Goal: Task Accomplishment & Management: Manage account settings

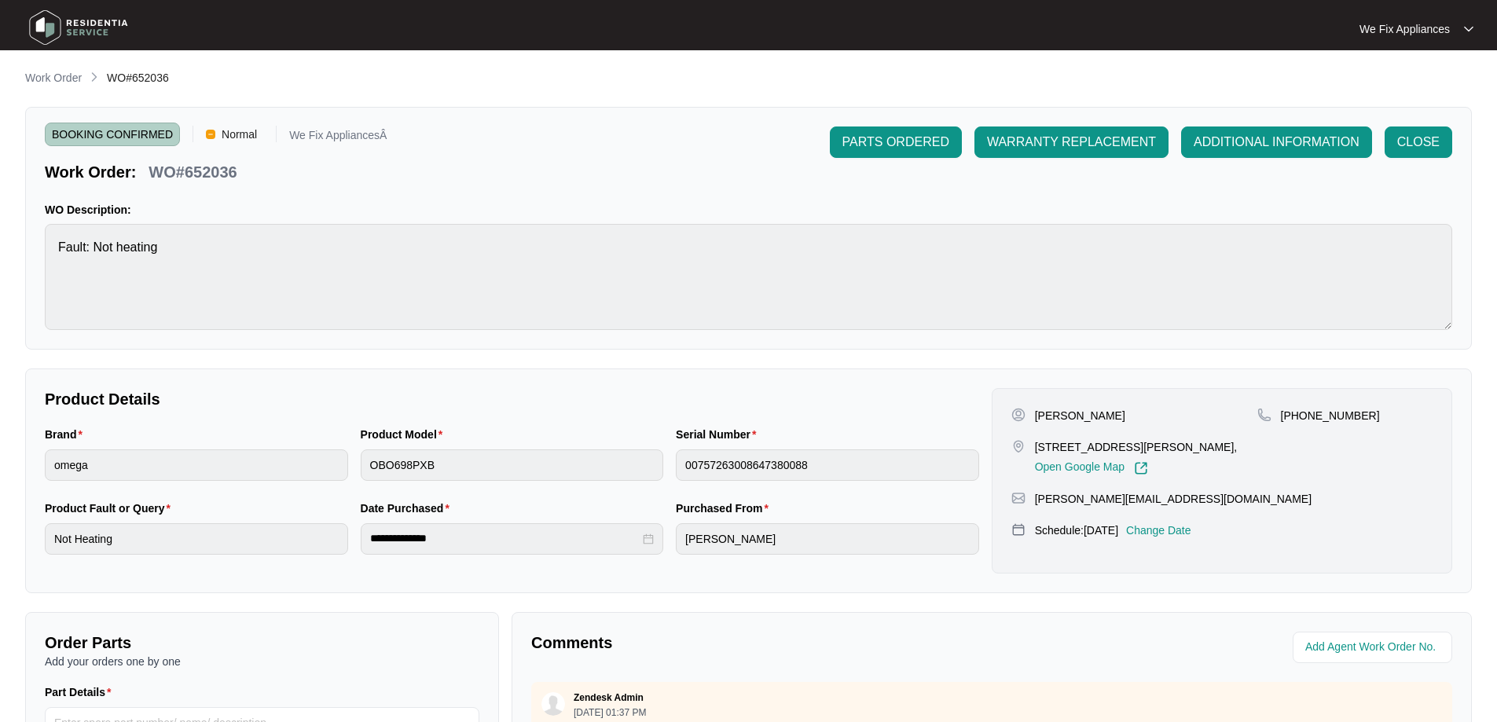
click at [99, 17] on img at bounding box center [79, 27] width 110 height 47
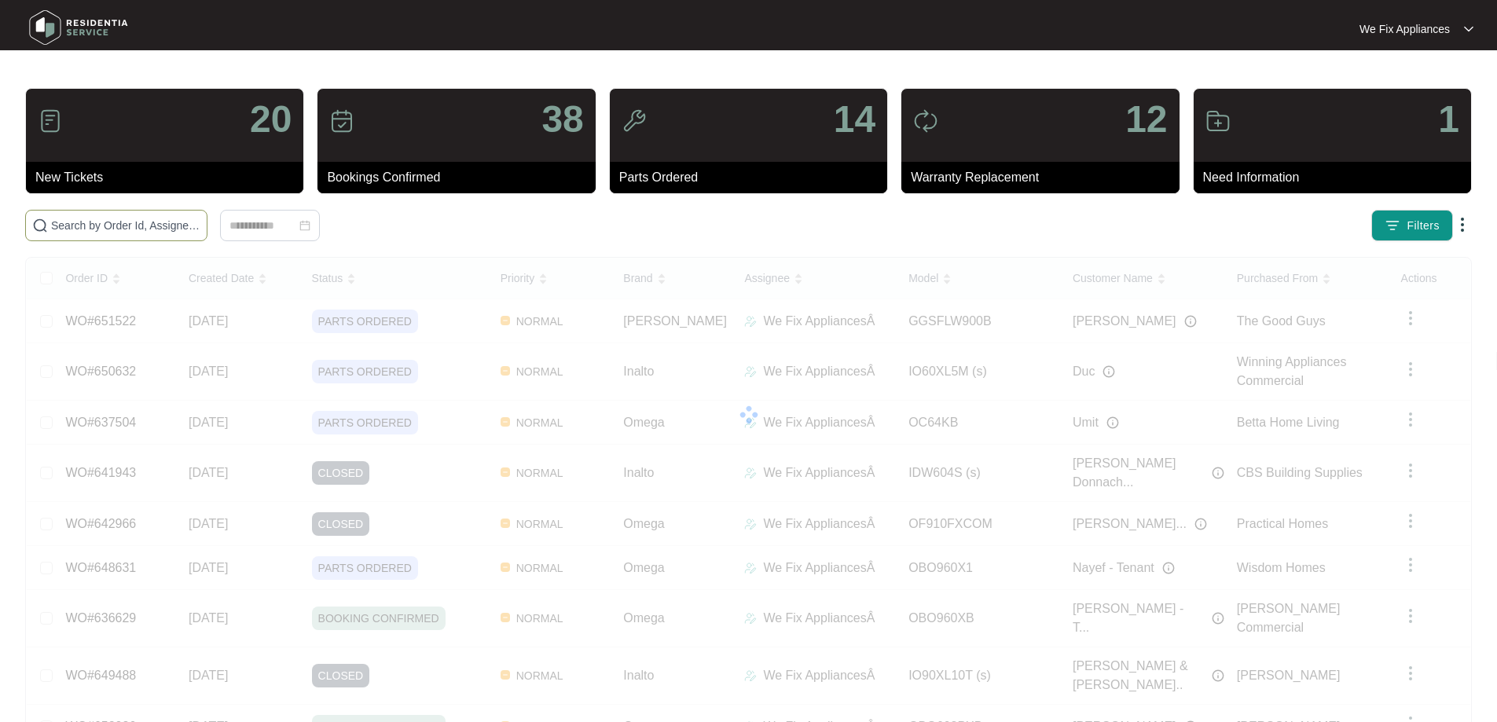
click at [200, 228] on input "text" at bounding box center [125, 225] width 149 height 17
paste input "650780"
type input "650780"
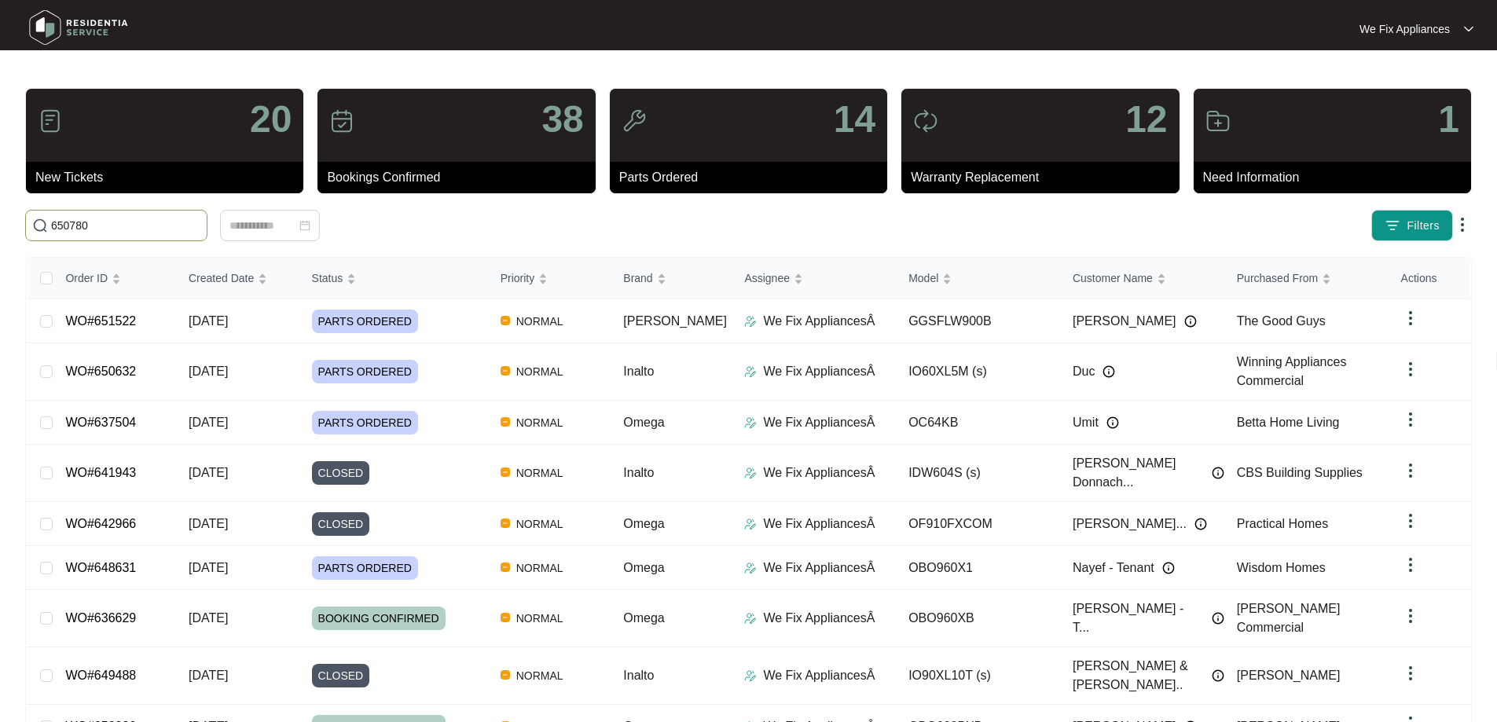
drag, startPoint x: 127, startPoint y: 230, endPoint x: 0, endPoint y: 182, distance: 135.3
click at [0, 182] on main "20 New Tickets 38 Bookings Confirmed 14 Parts Ordered 12 Warranty Replacement 1…" at bounding box center [748, 434] width 1497 height 869
paste input "650780"
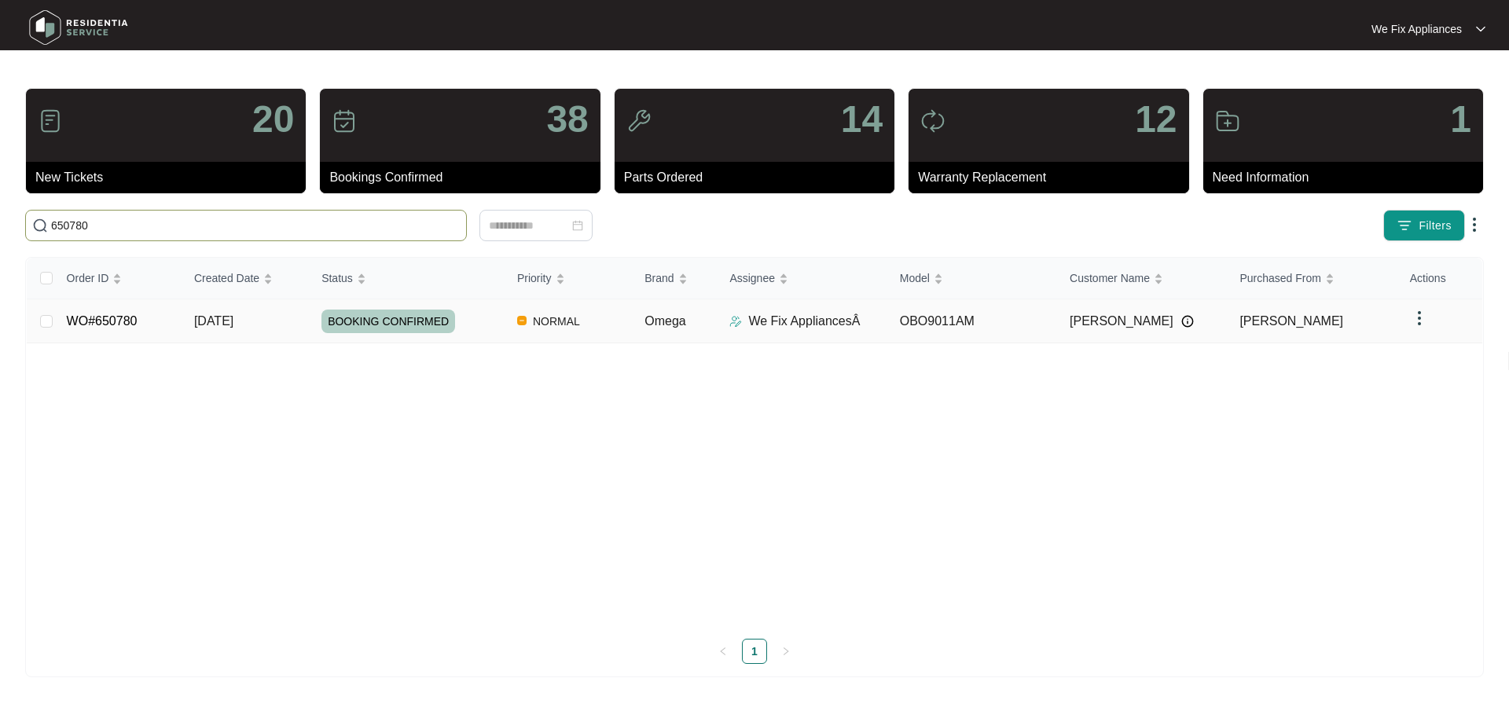
type input "650780"
click at [123, 318] on link "WO#650780" at bounding box center [102, 320] width 71 height 13
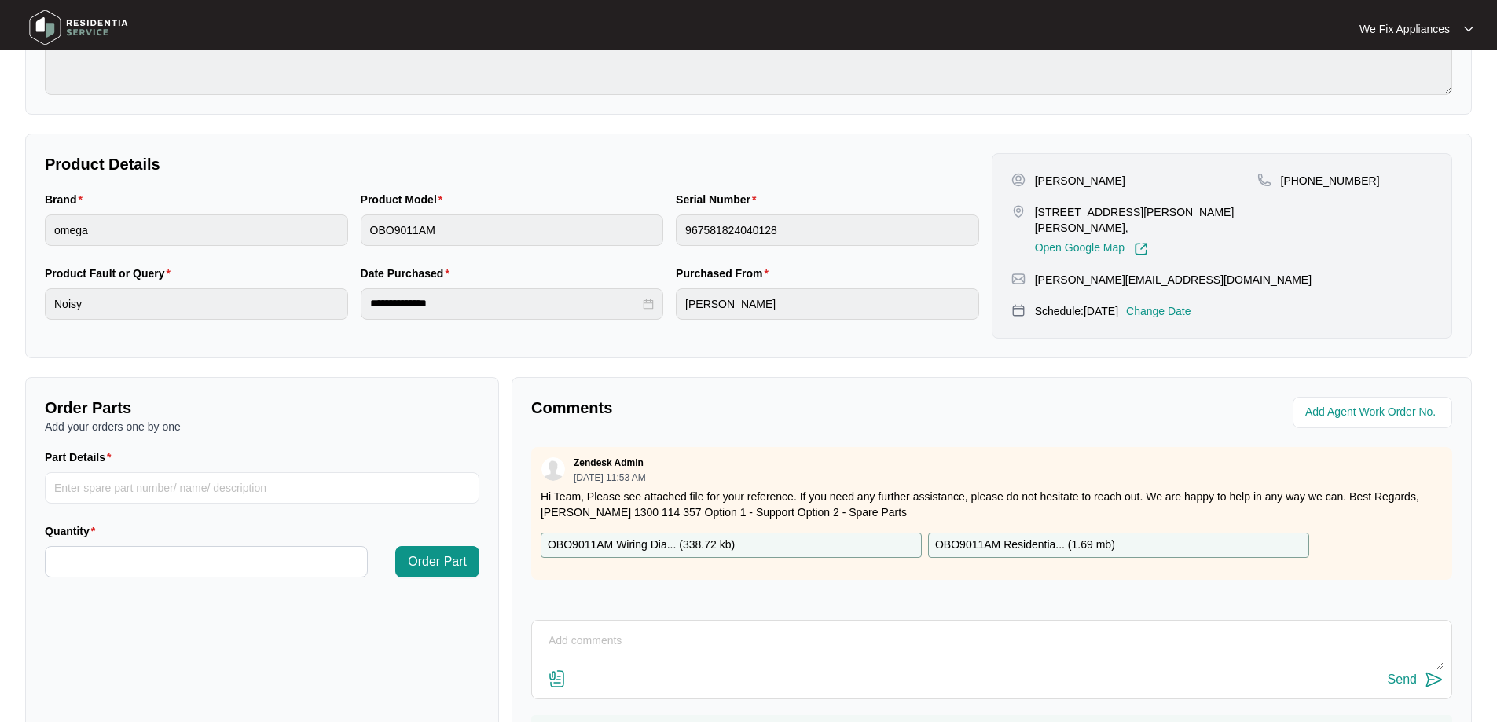
scroll to position [236, 0]
click at [1184, 306] on p "Change Date" at bounding box center [1158, 311] width 65 height 16
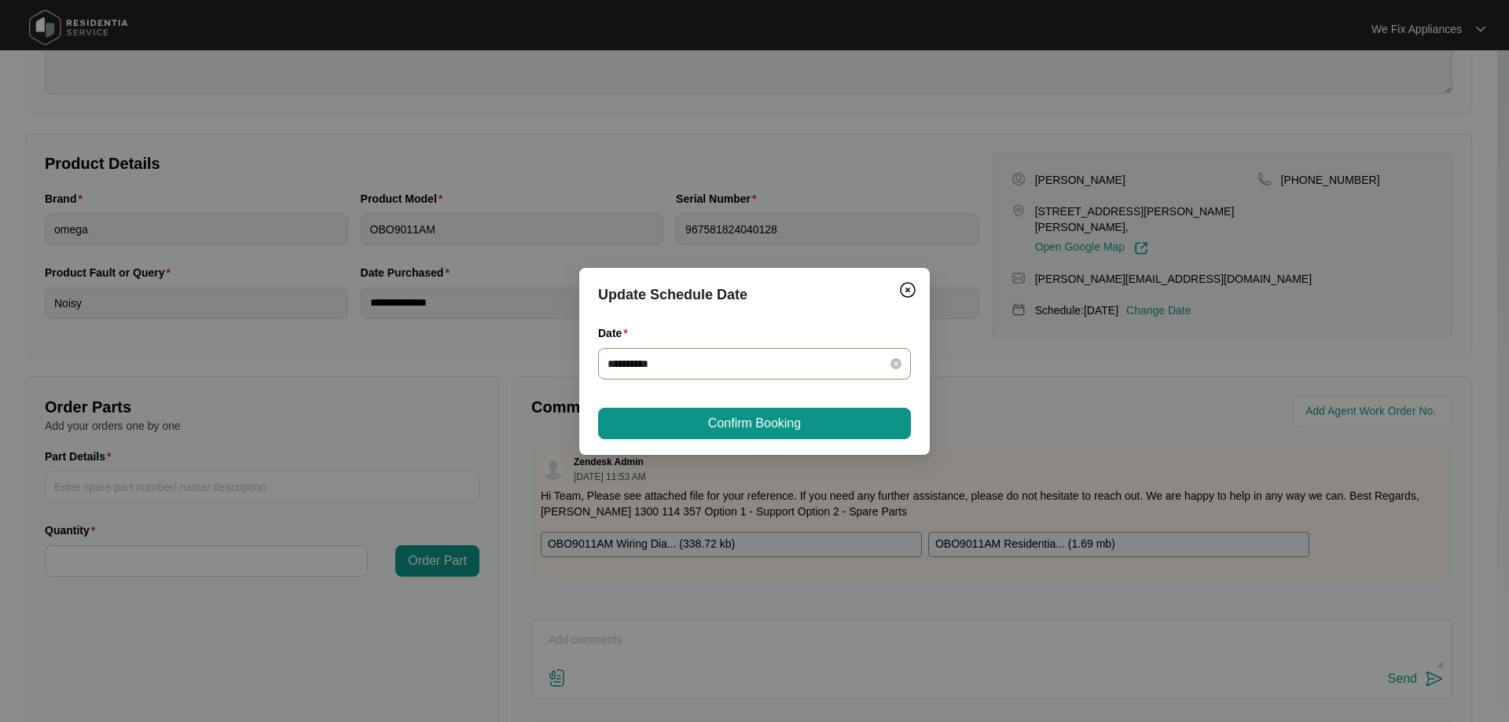
click at [688, 363] on input "**********" at bounding box center [745, 363] width 275 height 17
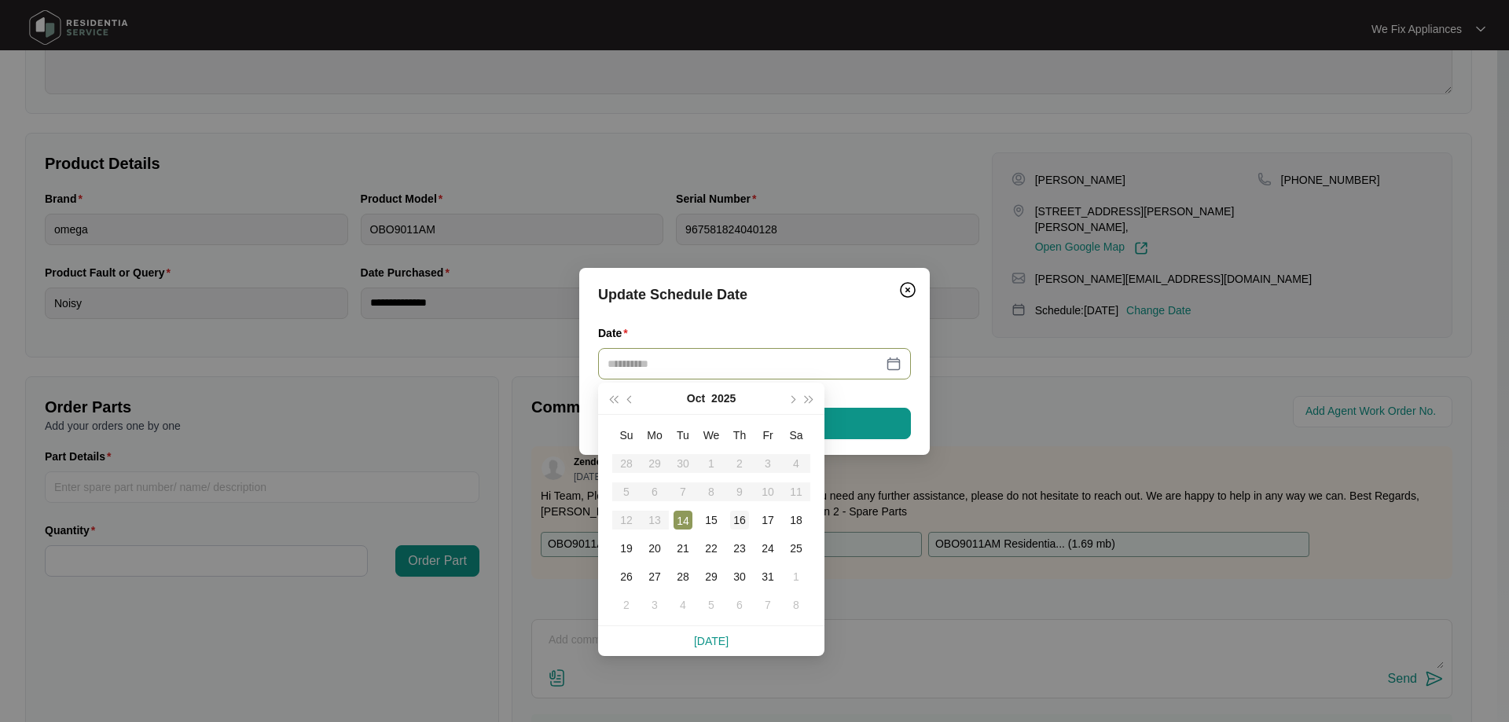
type input "**********"
click at [747, 521] on div "16" at bounding box center [739, 520] width 19 height 19
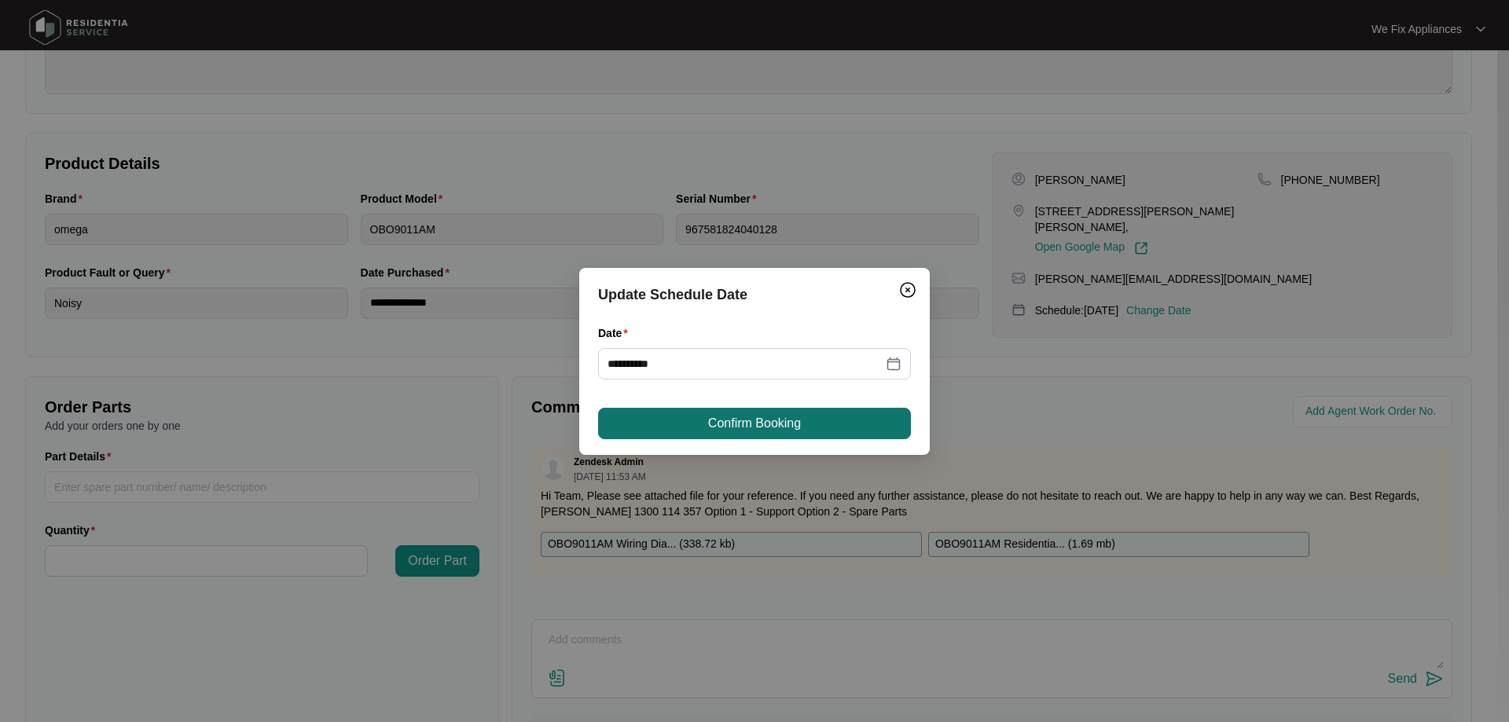
click at [766, 424] on span "Confirm Booking" at bounding box center [754, 423] width 93 height 19
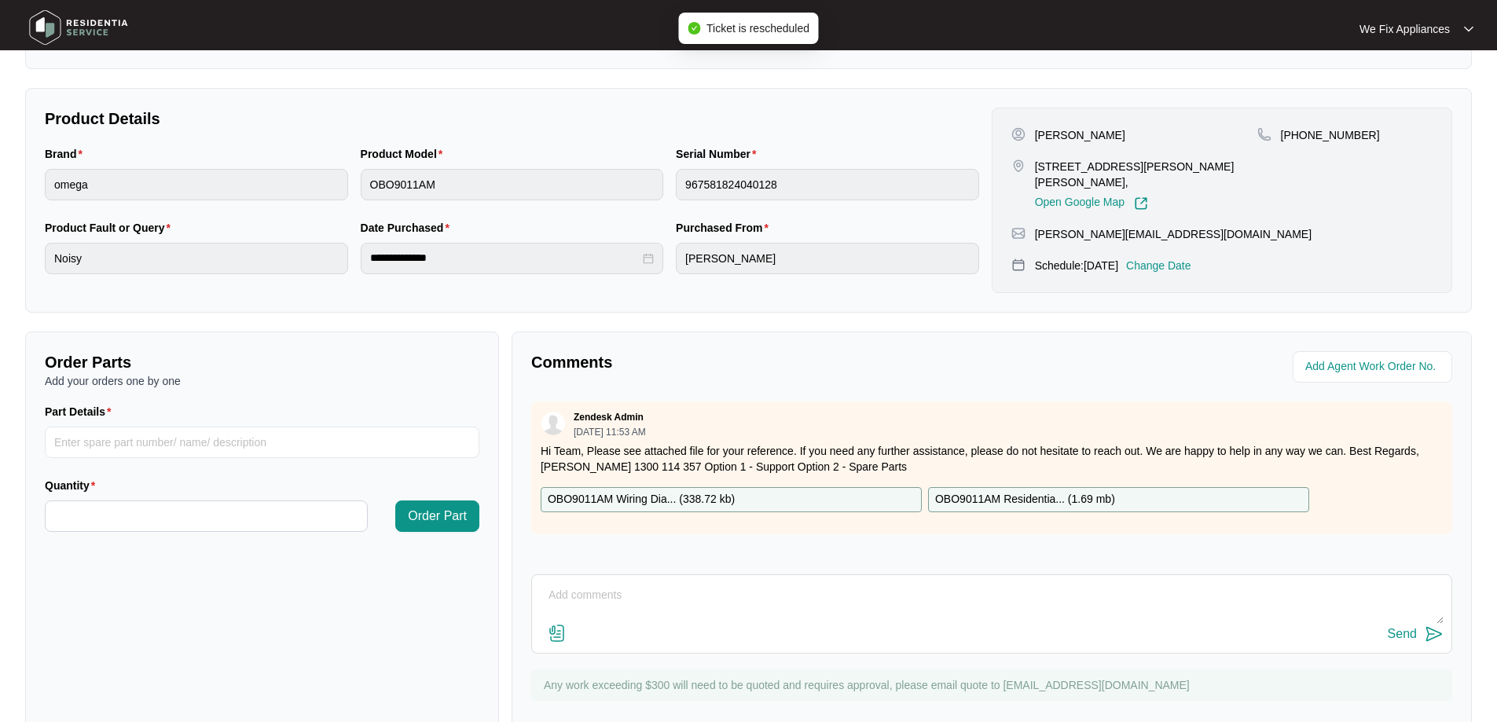
scroll to position [321, 0]
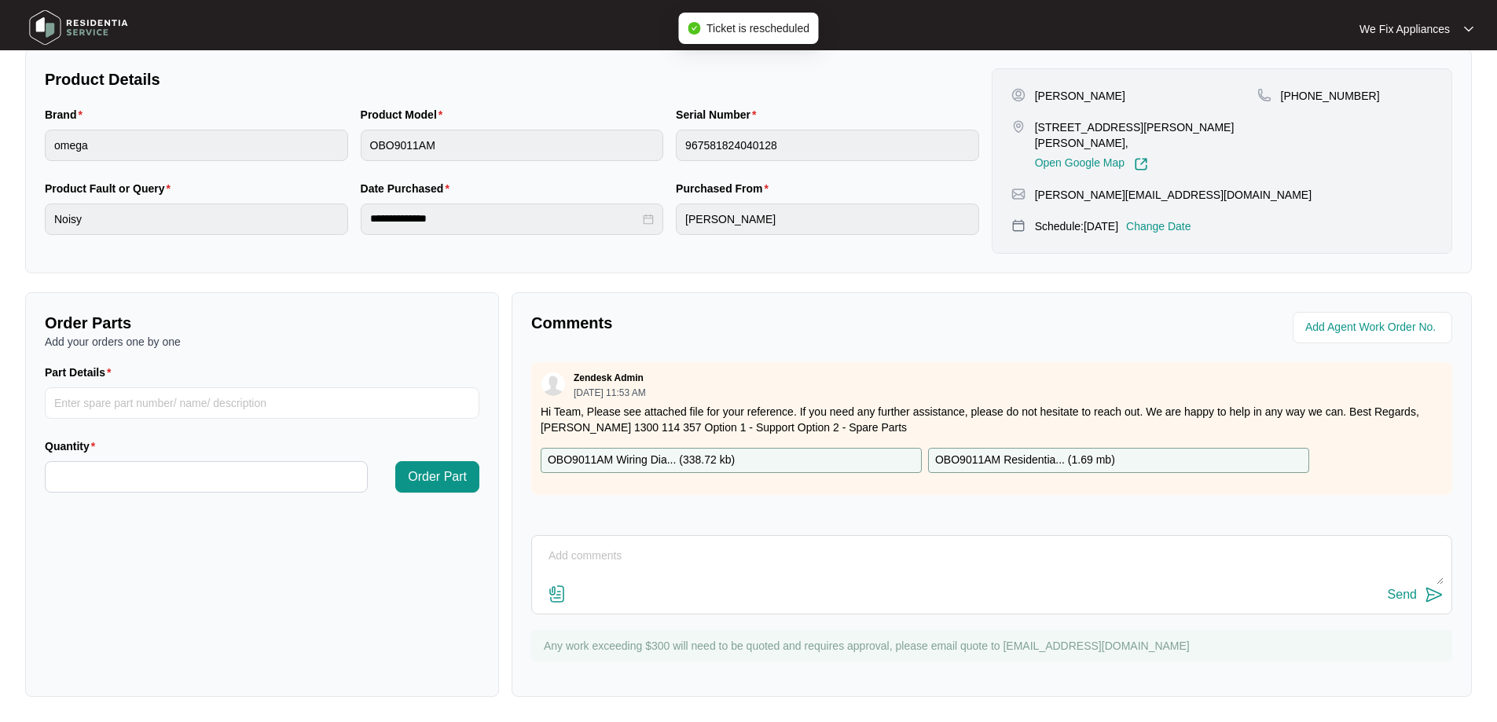
drag, startPoint x: 683, startPoint y: 571, endPoint x: 707, endPoint y: 555, distance: 29.4
click at [695, 561] on textarea at bounding box center [992, 564] width 904 height 41
type textarea "Hi team, customer cancelled service and rebooked for [DATE] instead thank you."
click at [1384, 593] on div "Send" at bounding box center [992, 595] width 904 height 21
click at [1406, 594] on div "Send" at bounding box center [1402, 595] width 29 height 14
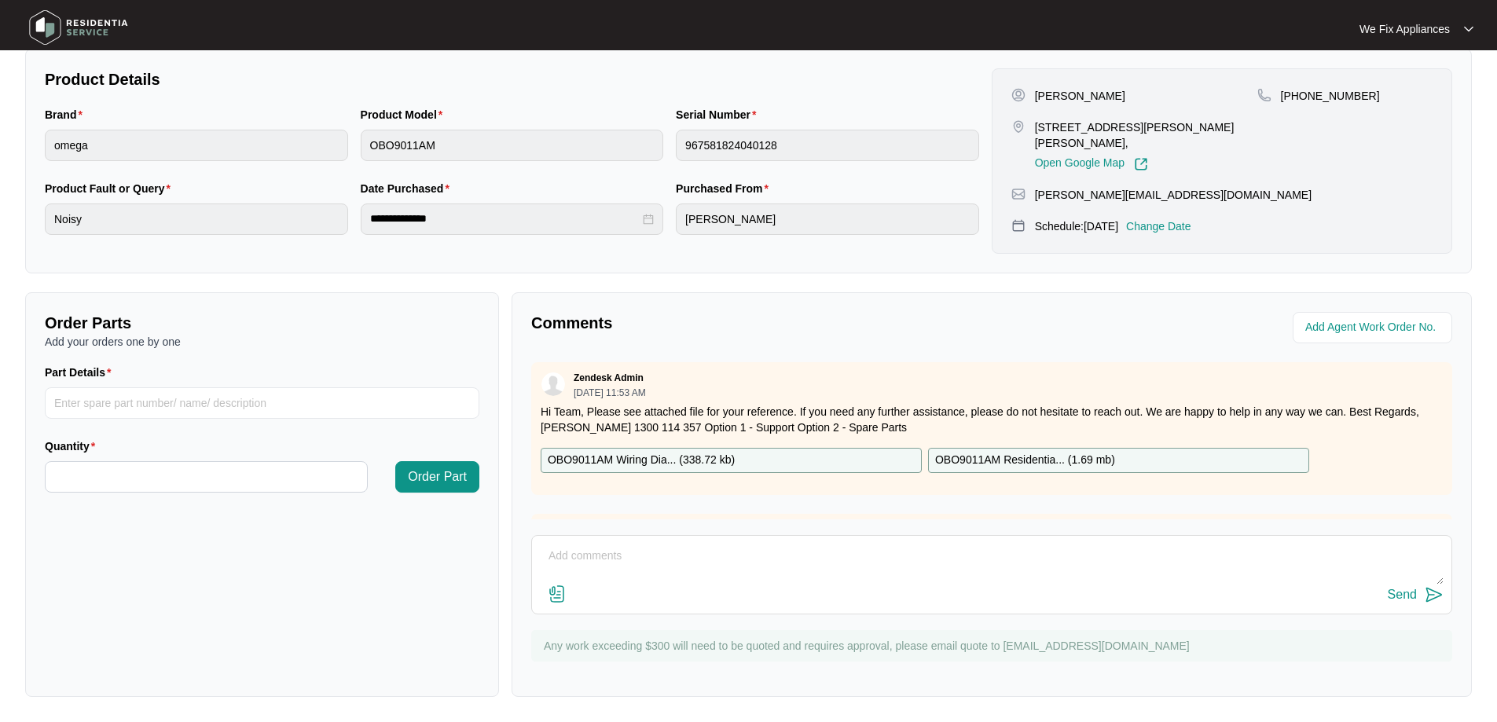
click at [103, 8] on img at bounding box center [79, 27] width 110 height 47
click at [88, 37] on img at bounding box center [79, 27] width 110 height 47
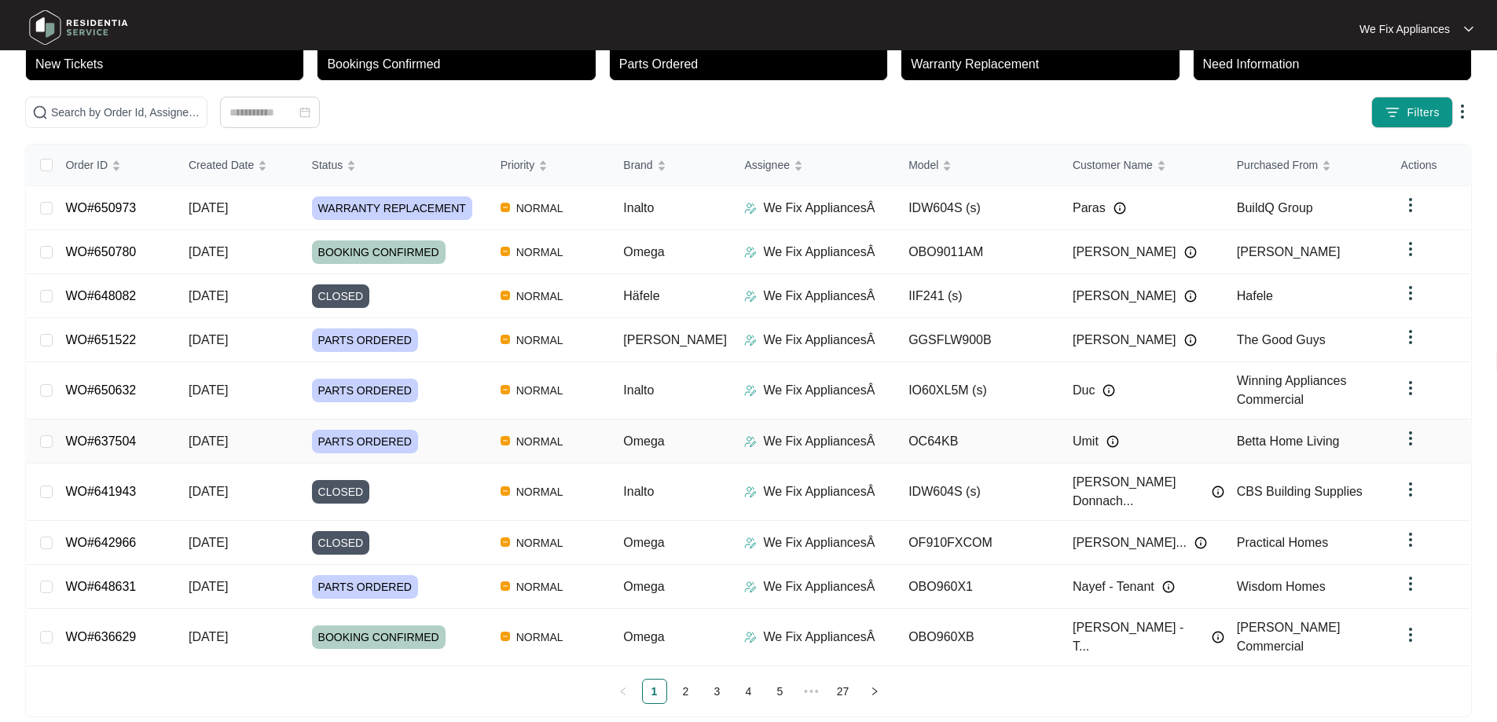
scroll to position [114, 0]
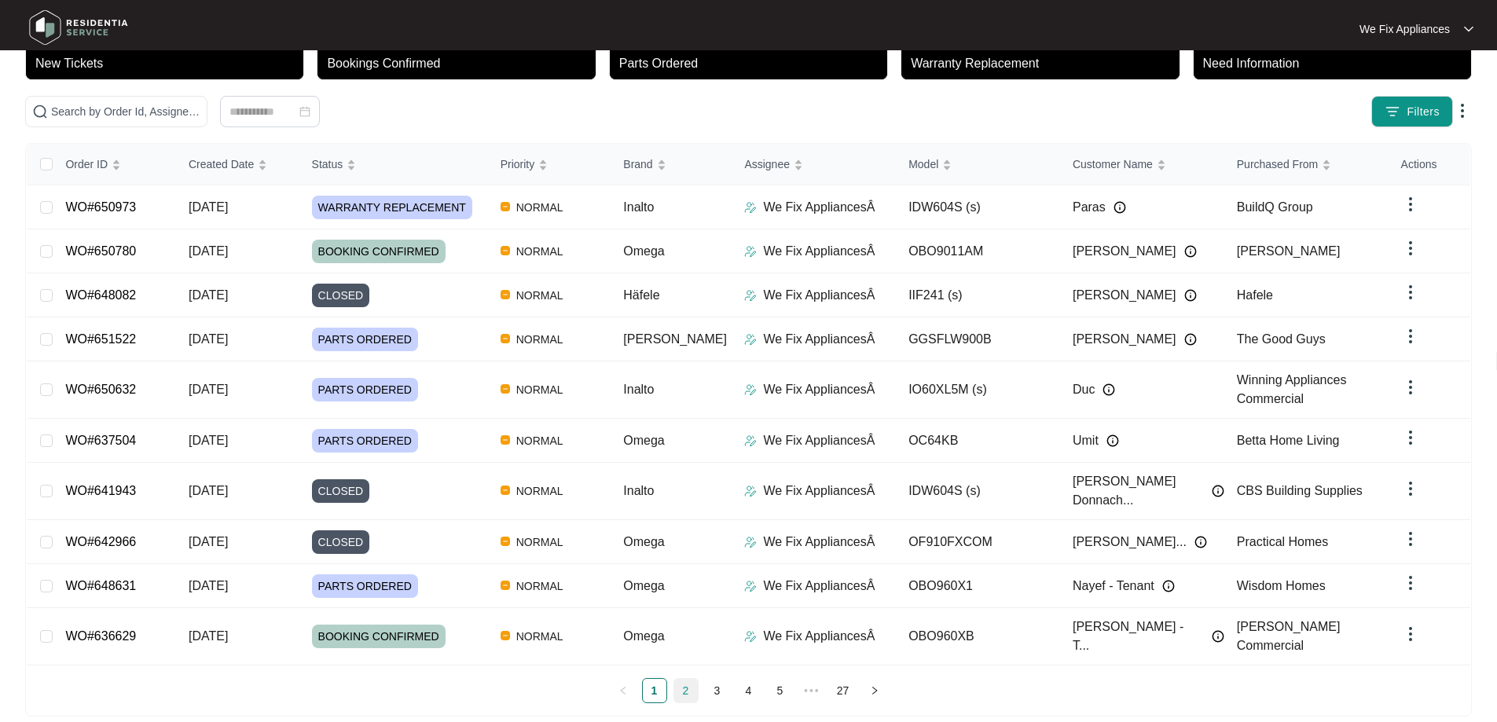
click at [688, 679] on link "2" at bounding box center [686, 691] width 24 height 24
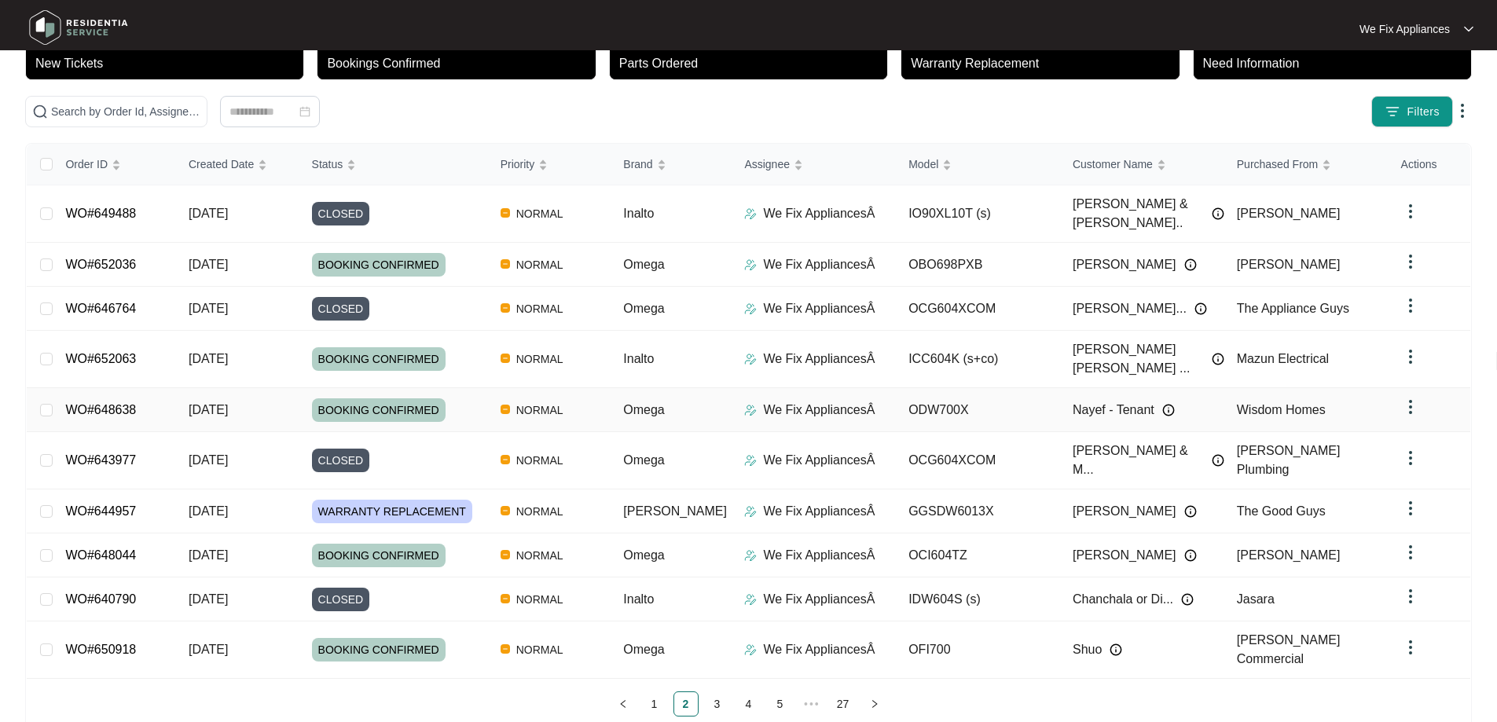
scroll to position [100, 0]
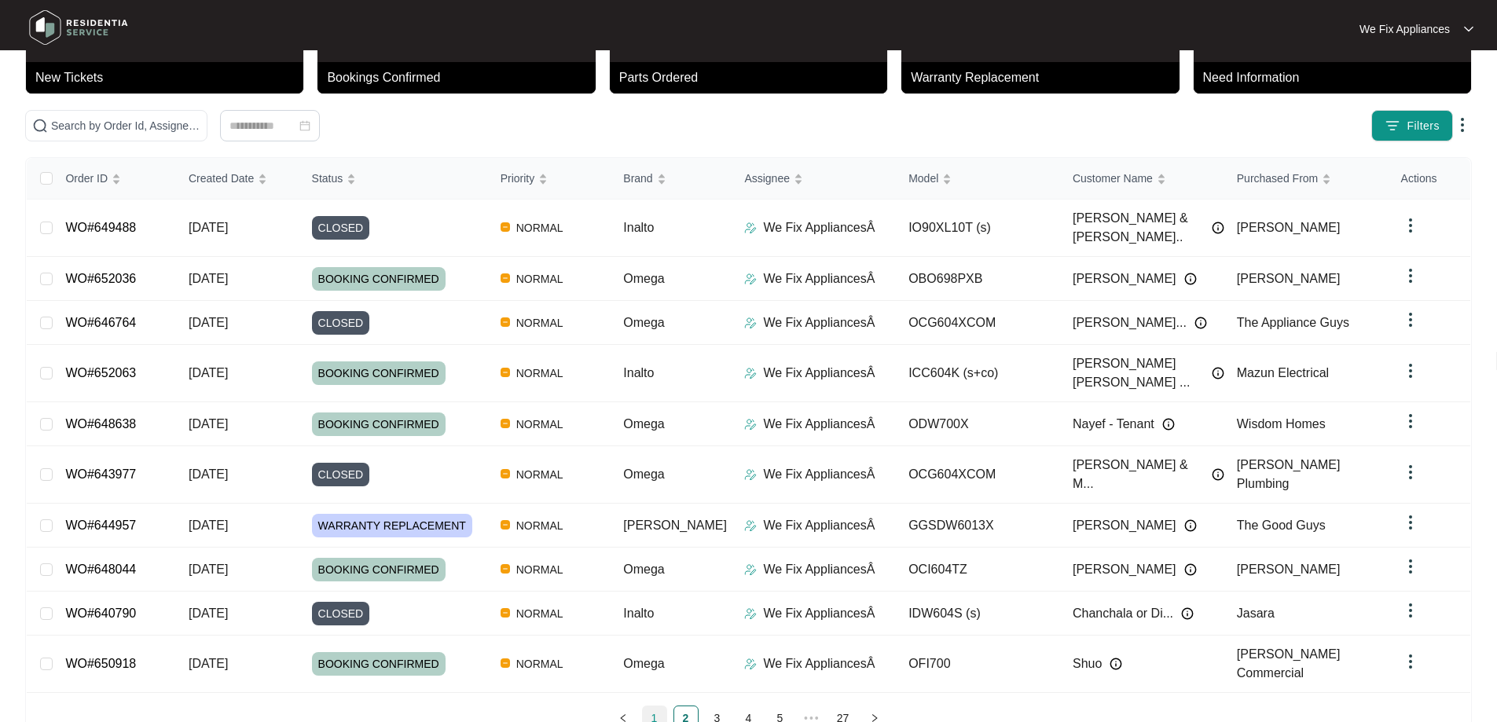
click at [655, 707] on link "1" at bounding box center [655, 719] width 24 height 24
